Goal: Task Accomplishment & Management: Complete application form

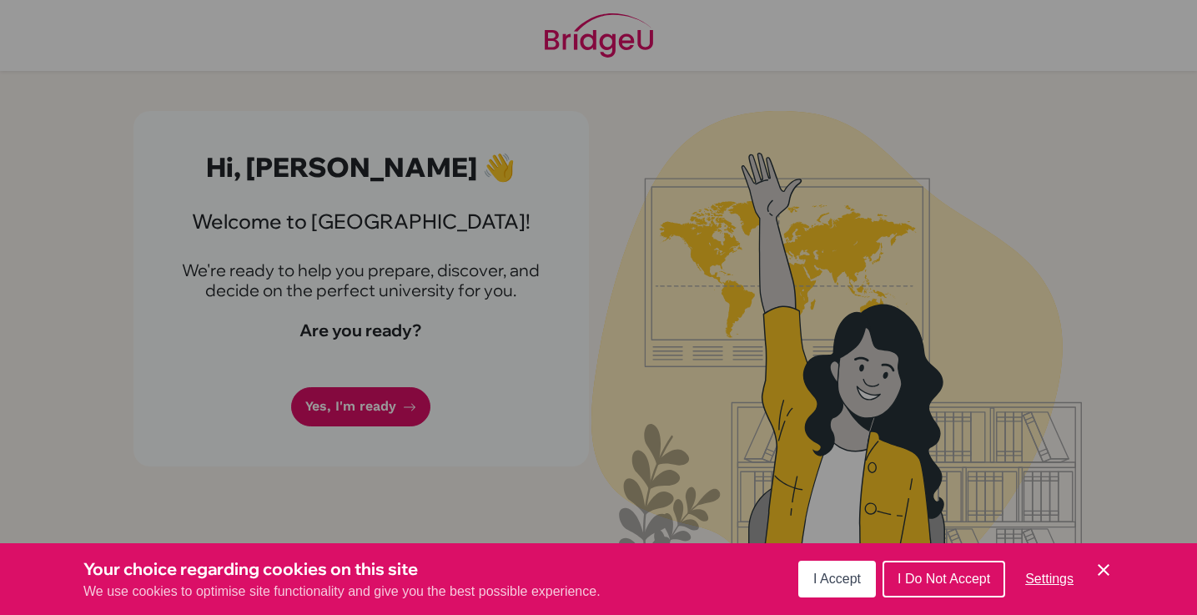
click at [841, 576] on span "I Accept" at bounding box center [837, 578] width 48 height 14
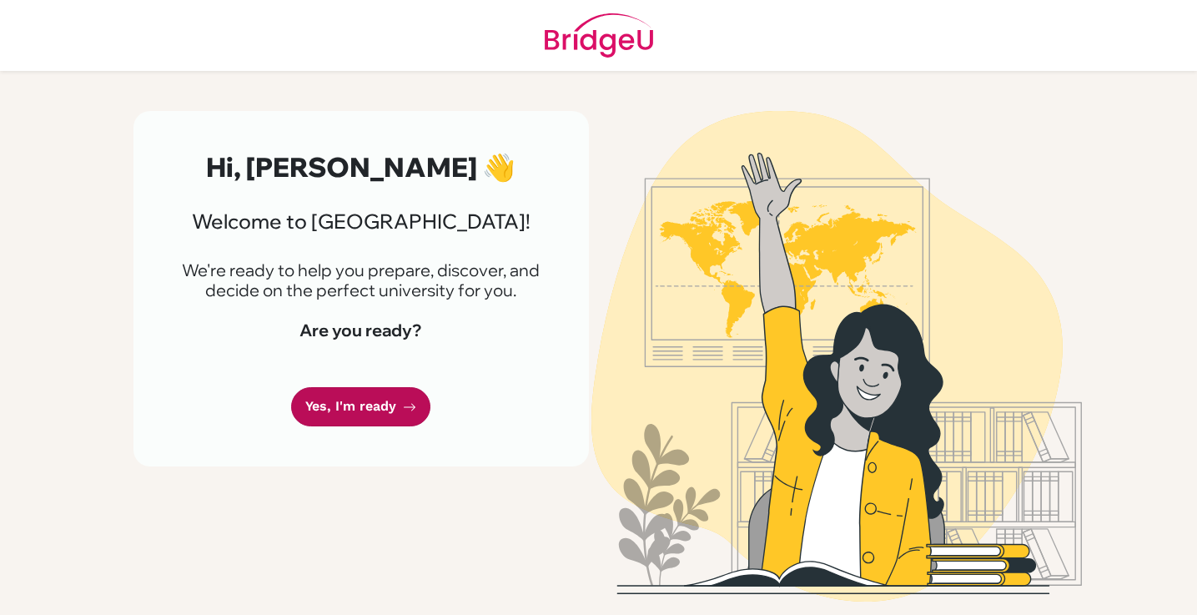
click at [328, 405] on link "Yes, I'm ready" at bounding box center [360, 406] width 139 height 39
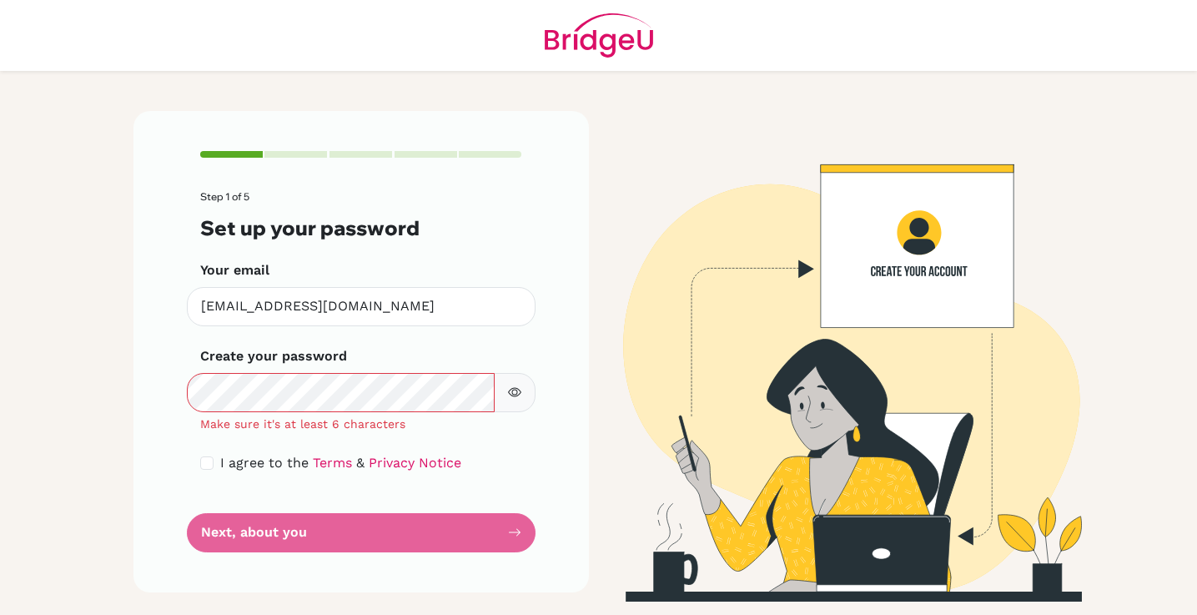
click at [202, 460] on input "checkbox" at bounding box center [206, 462] width 13 height 13
checkbox input "true"
click at [335, 531] on form "Step 1 of 5 Set up your password Your email [EMAIL_ADDRESS][DOMAIN_NAME] Invali…" at bounding box center [361, 371] width 322 height 360
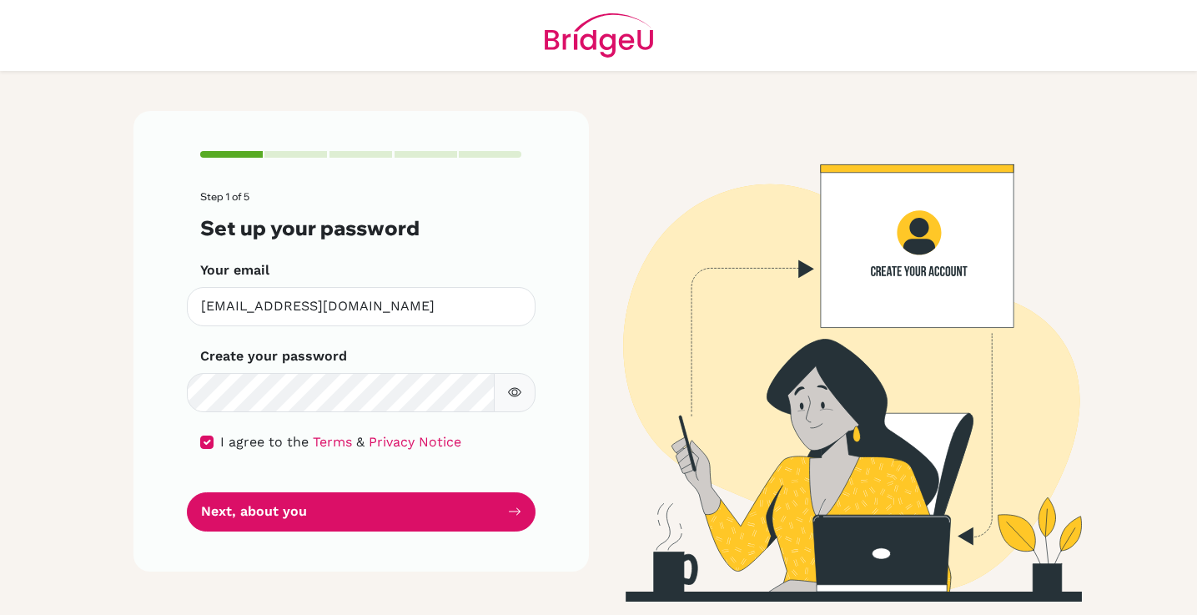
click at [506, 398] on button "button" at bounding box center [515, 392] width 42 height 39
click at [511, 395] on icon "button" at bounding box center [514, 391] width 13 height 13
click at [522, 397] on button "button" at bounding box center [515, 392] width 42 height 39
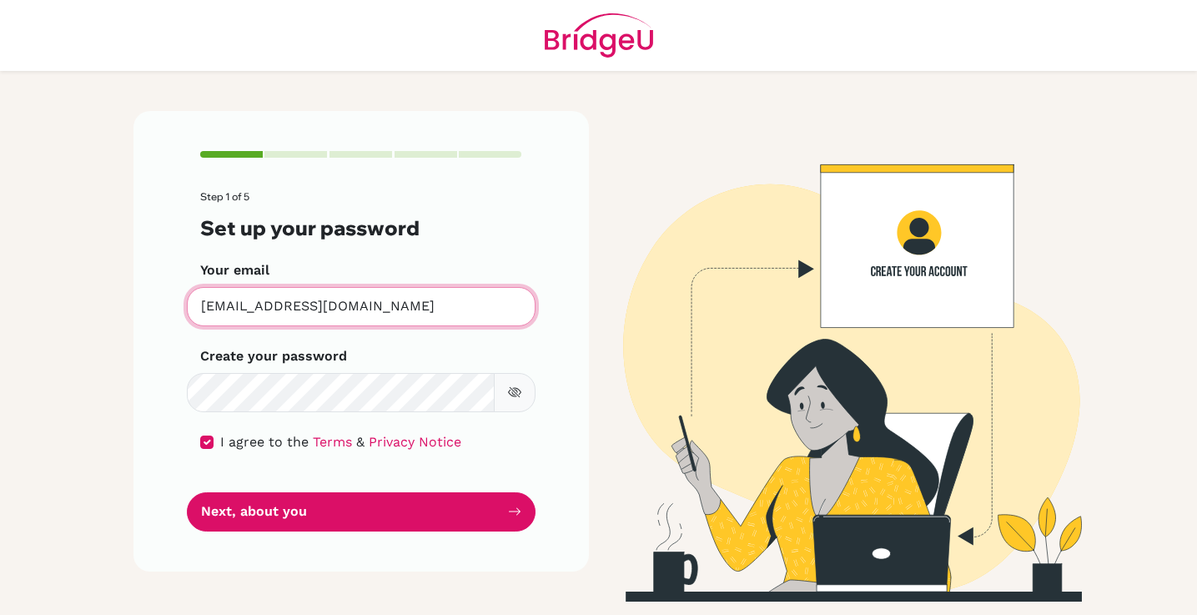
click at [534, 304] on input "[EMAIL_ADDRESS][DOMAIN_NAME]" at bounding box center [361, 306] width 349 height 39
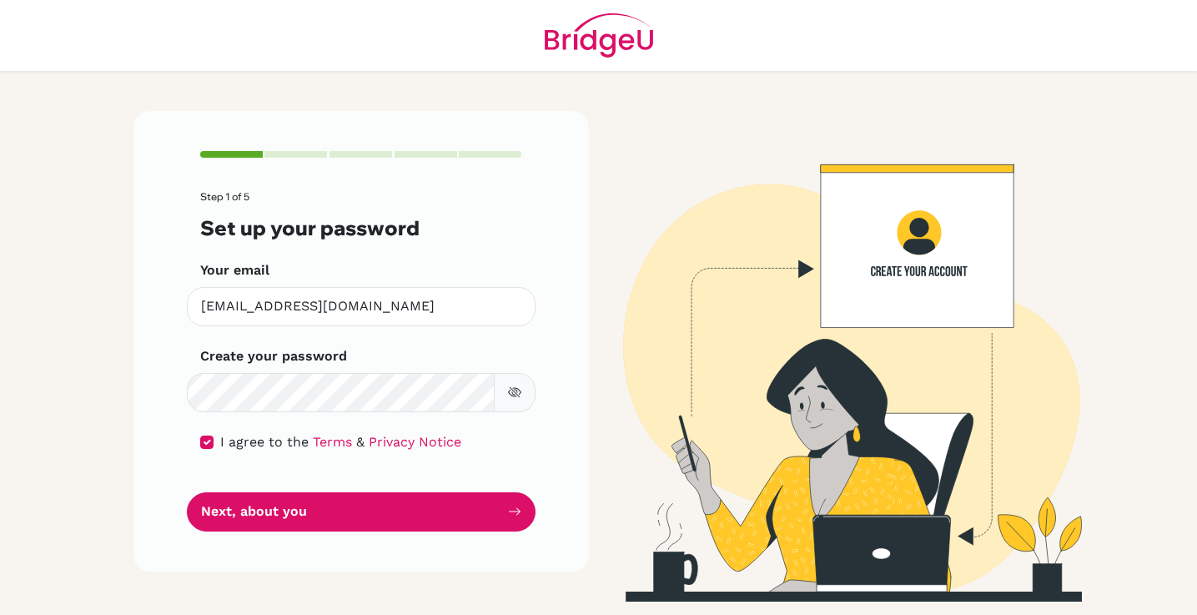
click at [511, 385] on icon "button" at bounding box center [514, 391] width 13 height 13
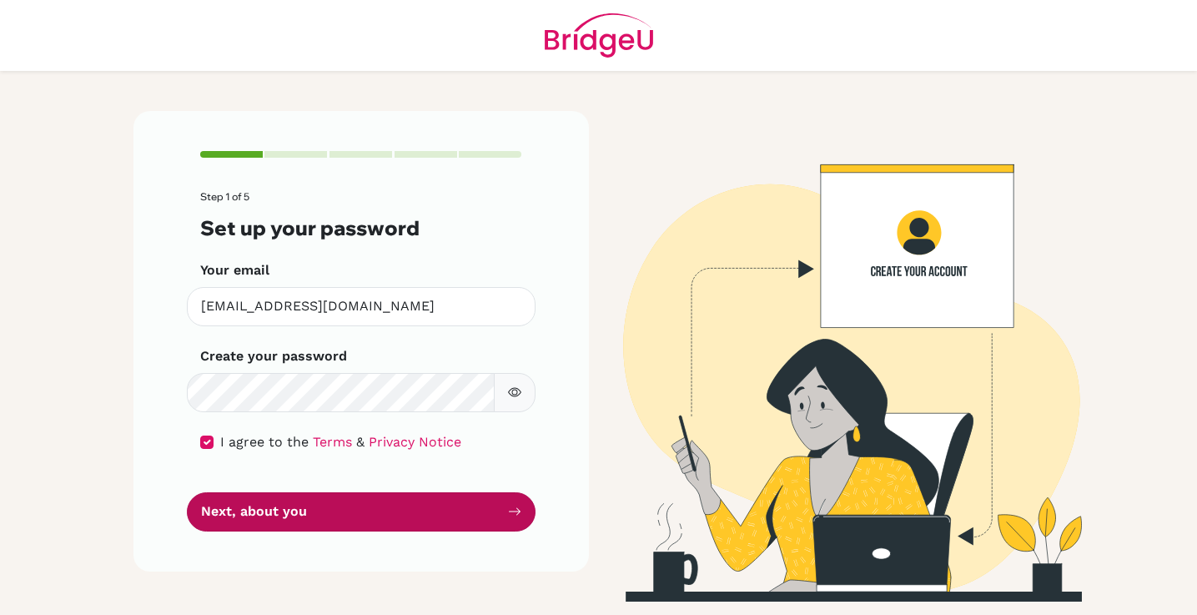
click at [361, 512] on button "Next, about you" at bounding box center [361, 511] width 349 height 39
